Goal: Find specific page/section: Find specific page/section

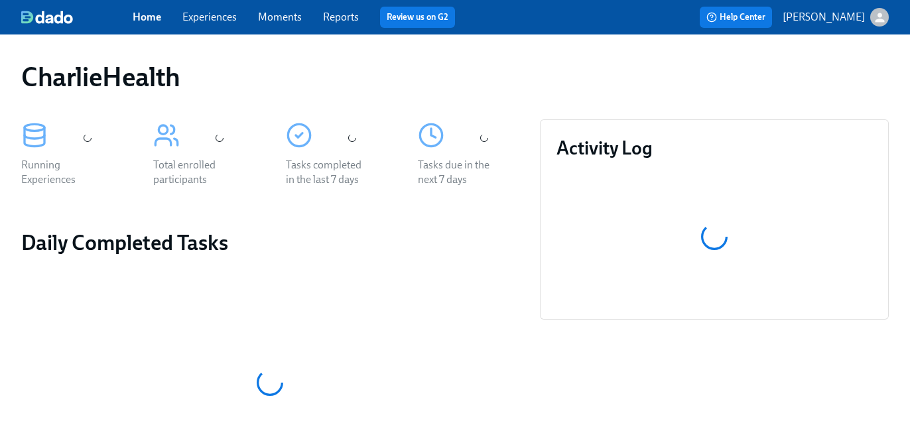
click at [225, 15] on link "Experiences" at bounding box center [209, 17] width 54 height 13
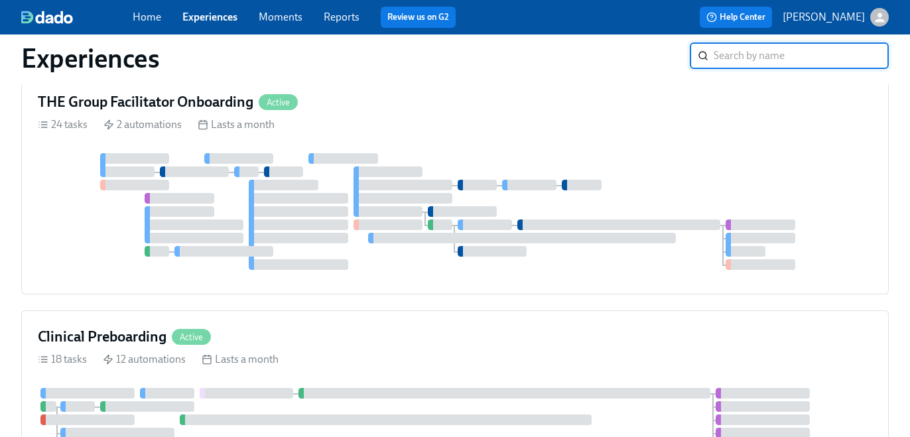
scroll to position [539, 0]
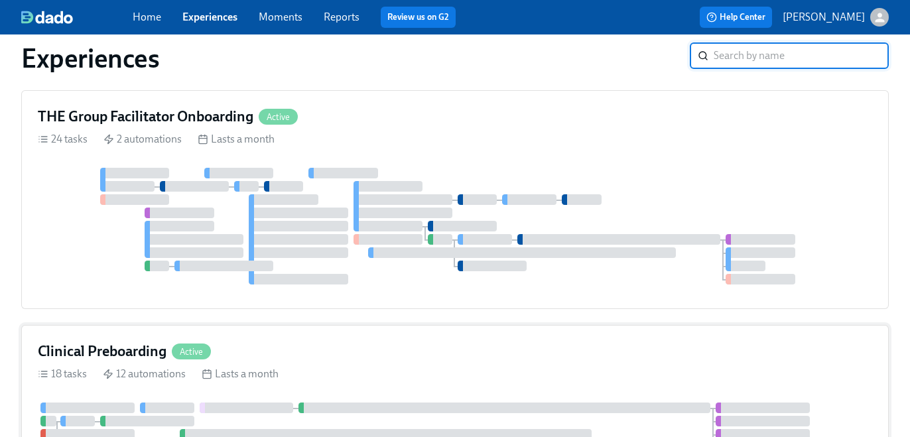
click at [390, 354] on div "Clinical Preboarding Active" at bounding box center [455, 352] width 835 height 20
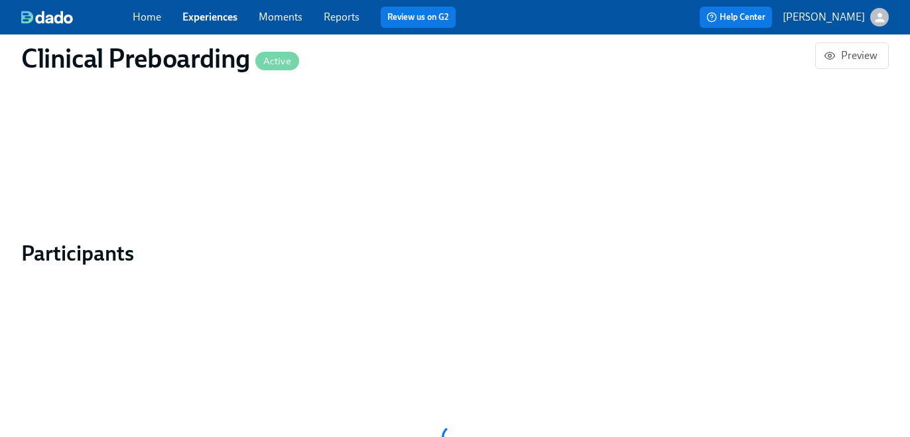
scroll to position [1036, 0]
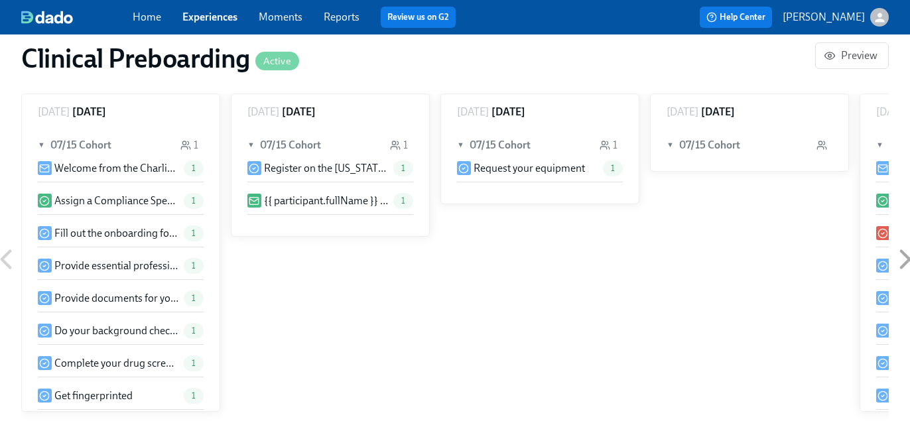
paste input "[PERSON_NAME]"
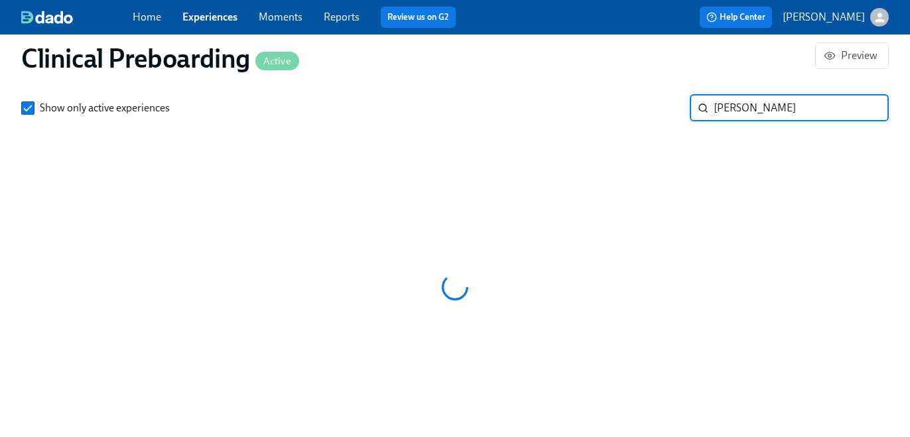
scroll to position [0, 16345]
click at [744, 111] on input "[PERSON_NAME]" at bounding box center [801, 108] width 175 height 27
type input "Lianna"
